Goal: Task Accomplishment & Management: Use online tool/utility

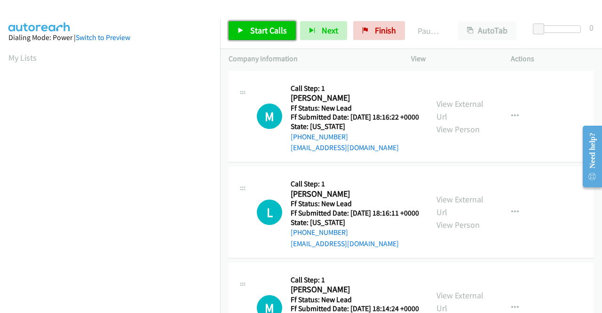
click at [246, 33] on link "Start Calls" at bounding box center [262, 30] width 67 height 19
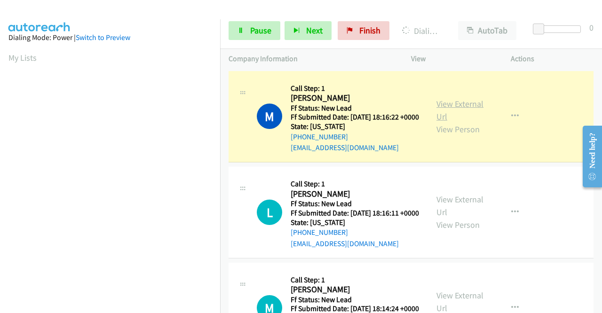
click at [439, 107] on link "View External Url" at bounding box center [459, 110] width 47 height 24
click at [0, 145] on aside "Dialing Mode: Power | Switch to Preview My Lists" at bounding box center [110, 71] width 220 height 521
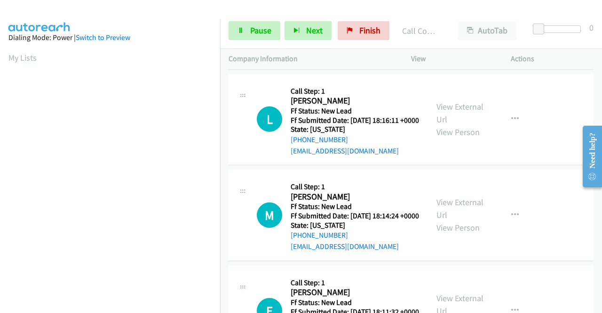
scroll to position [178, 0]
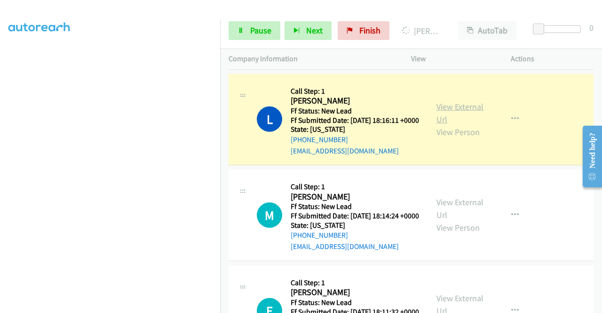
click at [466, 125] on link "View External Url" at bounding box center [459, 113] width 47 height 24
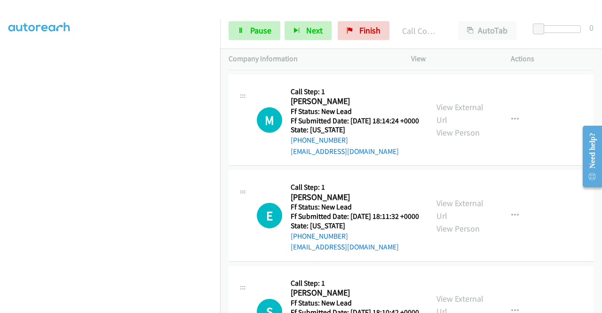
scroll to position [230, 0]
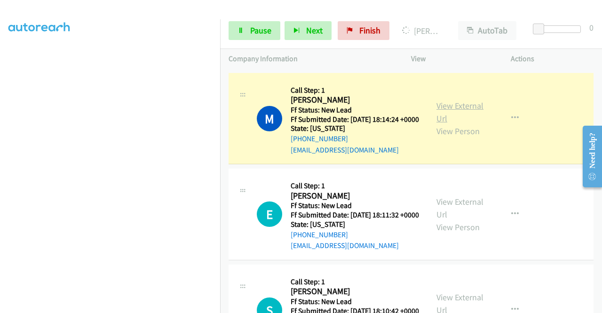
click at [455, 123] on link "View External Url" at bounding box center [459, 112] width 47 height 24
drag, startPoint x: 220, startPoint y: 200, endPoint x: 220, endPoint y: 217, distance: 16.9
click at [220, 217] on nav "Dialing Mode: Power | Switch to Preview My Lists" at bounding box center [110, 175] width 221 height 313
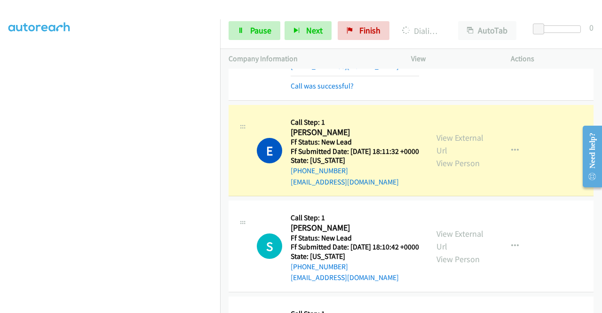
scroll to position [374, 0]
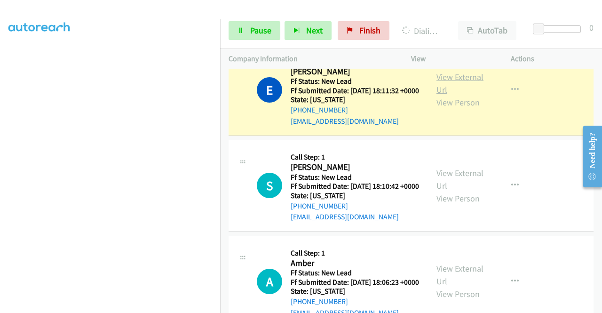
click at [451, 95] on link "View External Url" at bounding box center [459, 83] width 47 height 24
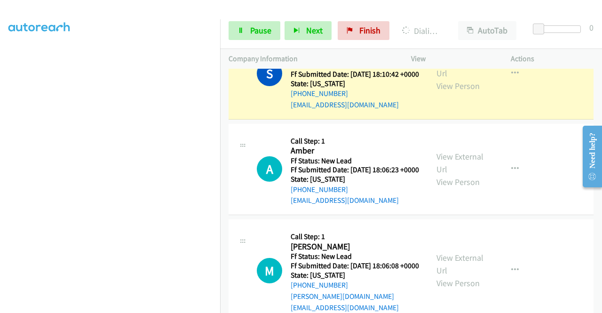
scroll to position [505, 0]
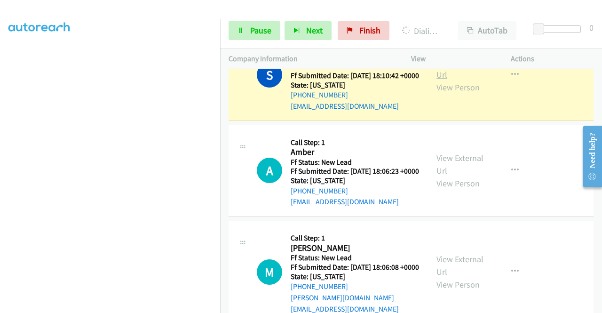
click at [473, 80] on link "View External Url" at bounding box center [459, 68] width 47 height 24
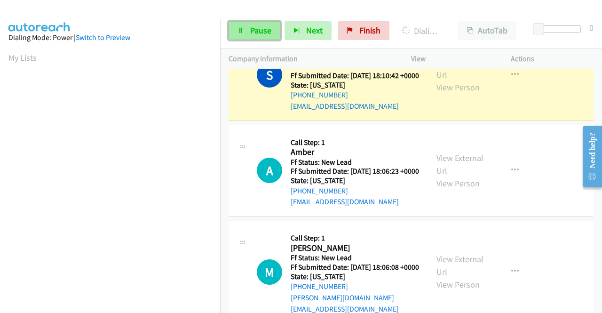
click at [233, 31] on link "Pause" at bounding box center [255, 30] width 52 height 19
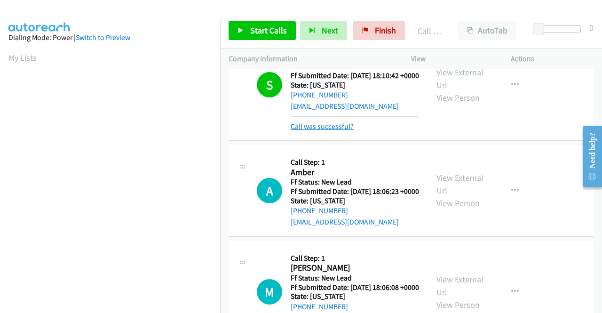
click at [317, 131] on link "Call was successful?" at bounding box center [322, 126] width 63 height 9
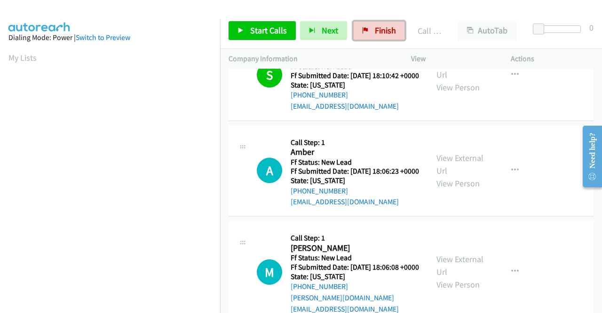
click at [378, 32] on span "Finish" at bounding box center [385, 30] width 21 height 11
